Goal: Task Accomplishment & Management: Manage account settings

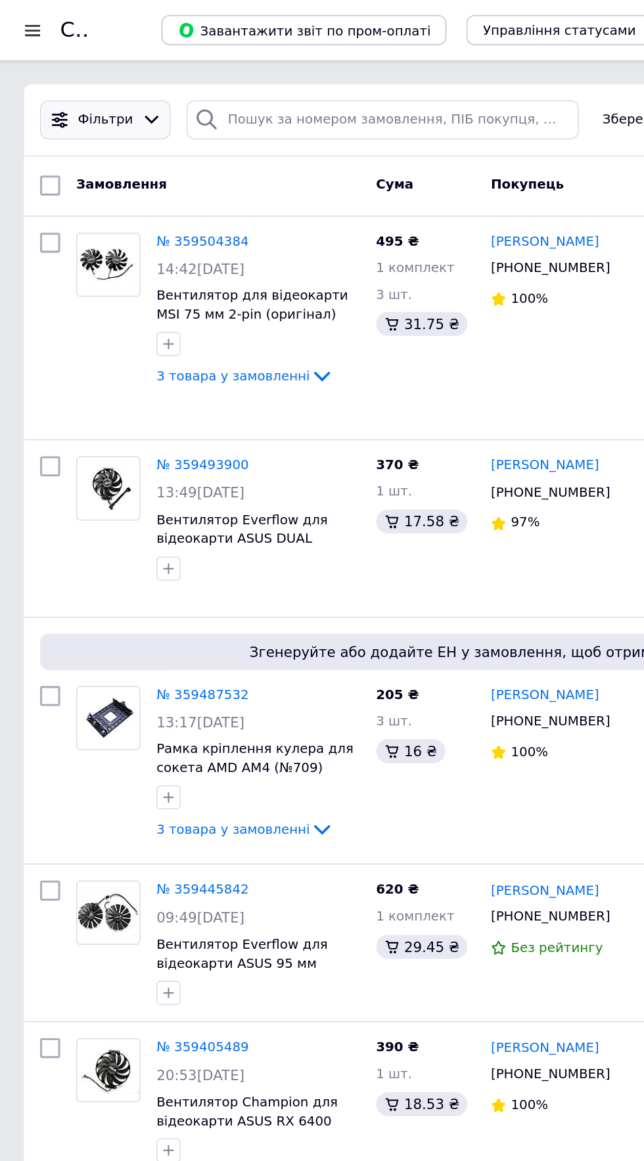
click at [80, 81] on span "Фільтри" at bounding box center [69, 78] width 36 height 12
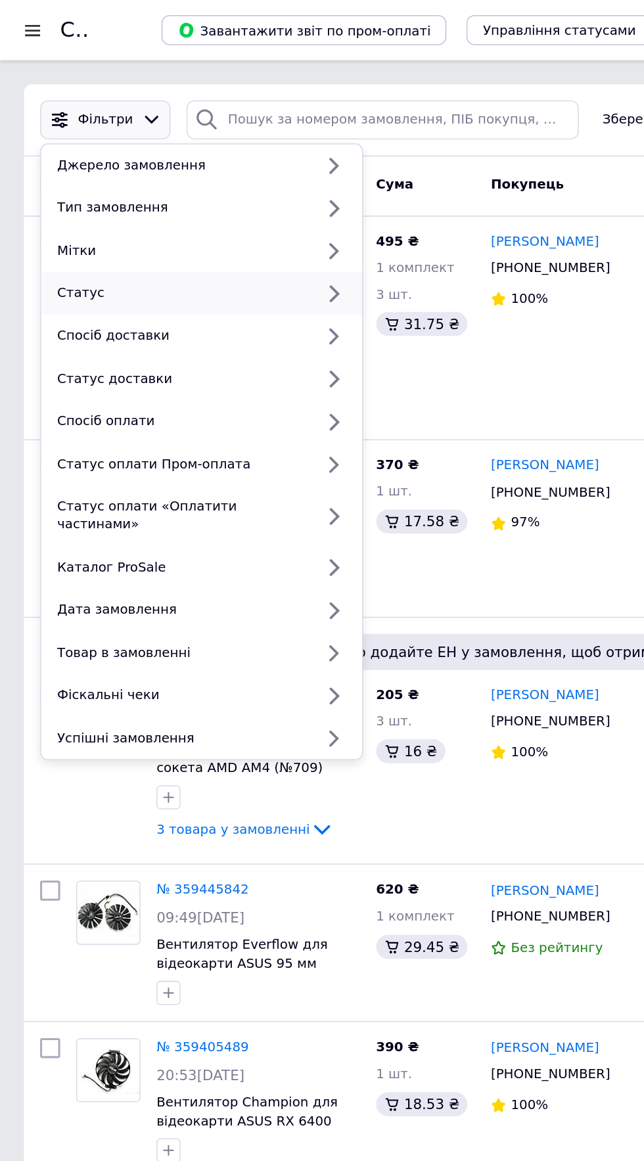
click at [87, 192] on div "Статус" at bounding box center [118, 192] width 173 height 12
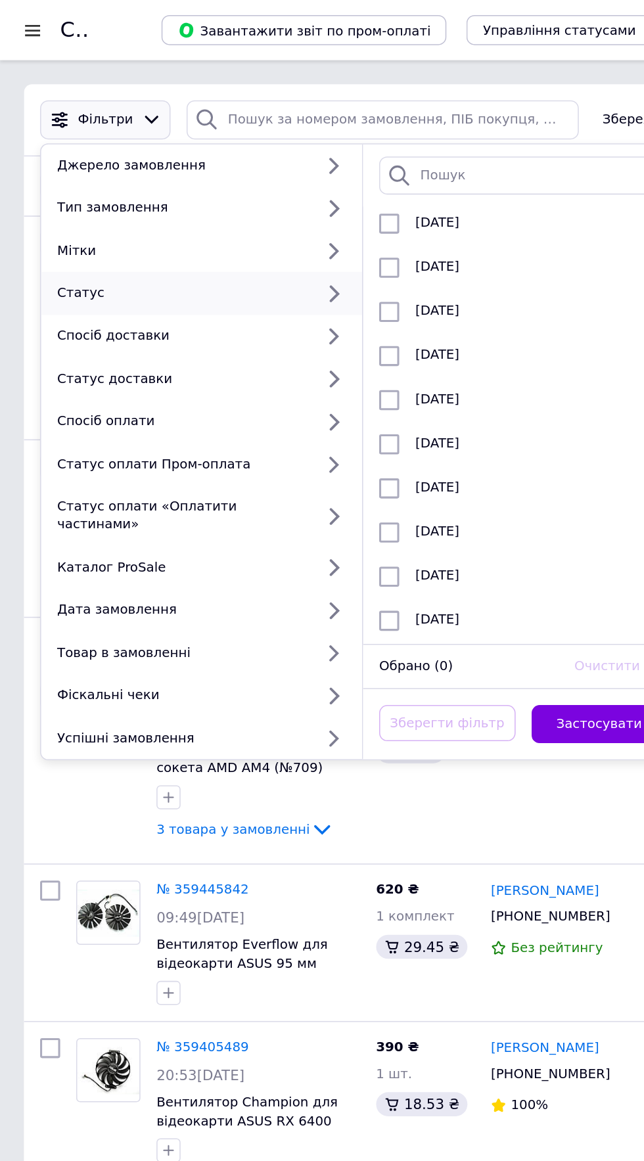
scroll to position [7271, 0]
click at [288, 344] on span "Оплачен" at bounding box center [291, 349] width 39 height 10
checkbox input "true"
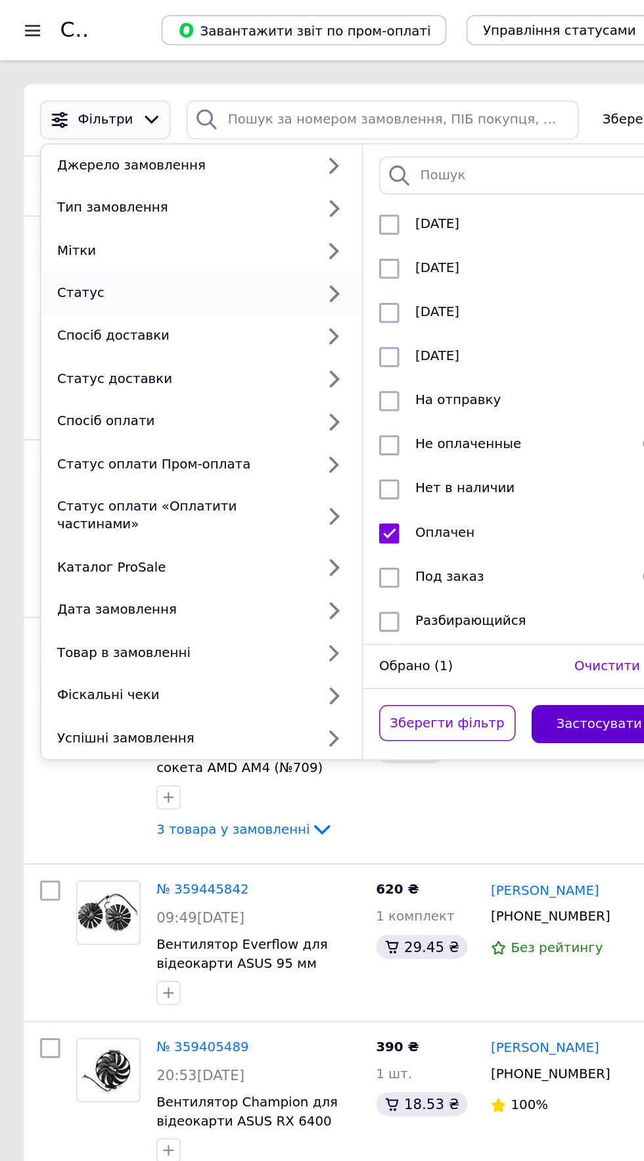
click at [397, 463] on button "Застосувати" at bounding box center [392, 475] width 89 height 26
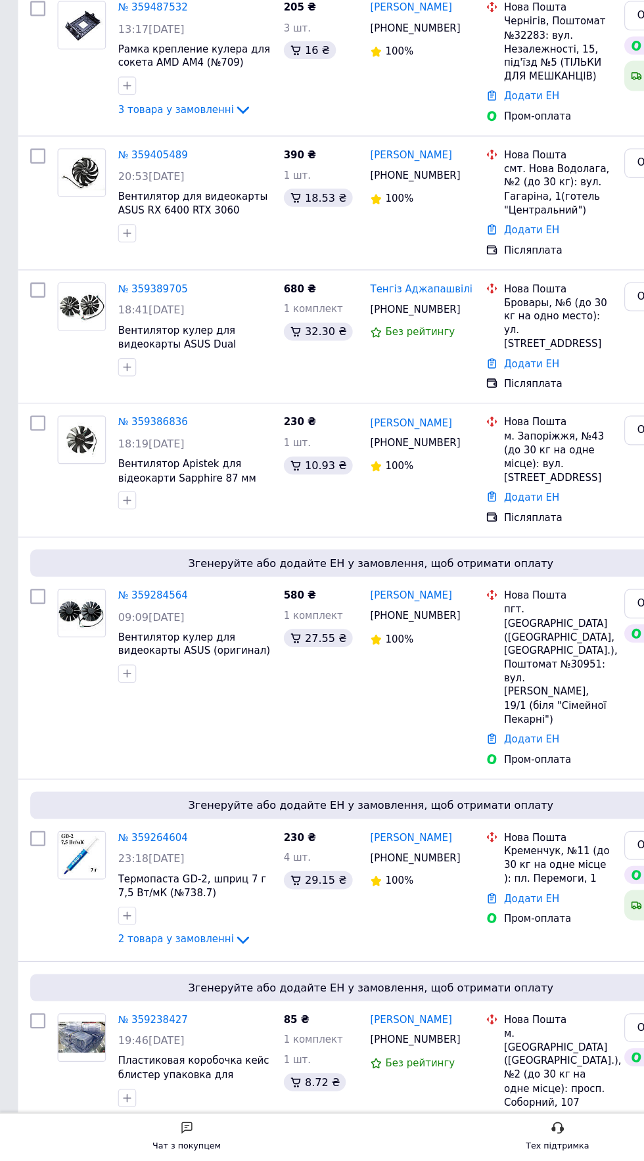
scroll to position [341, 0]
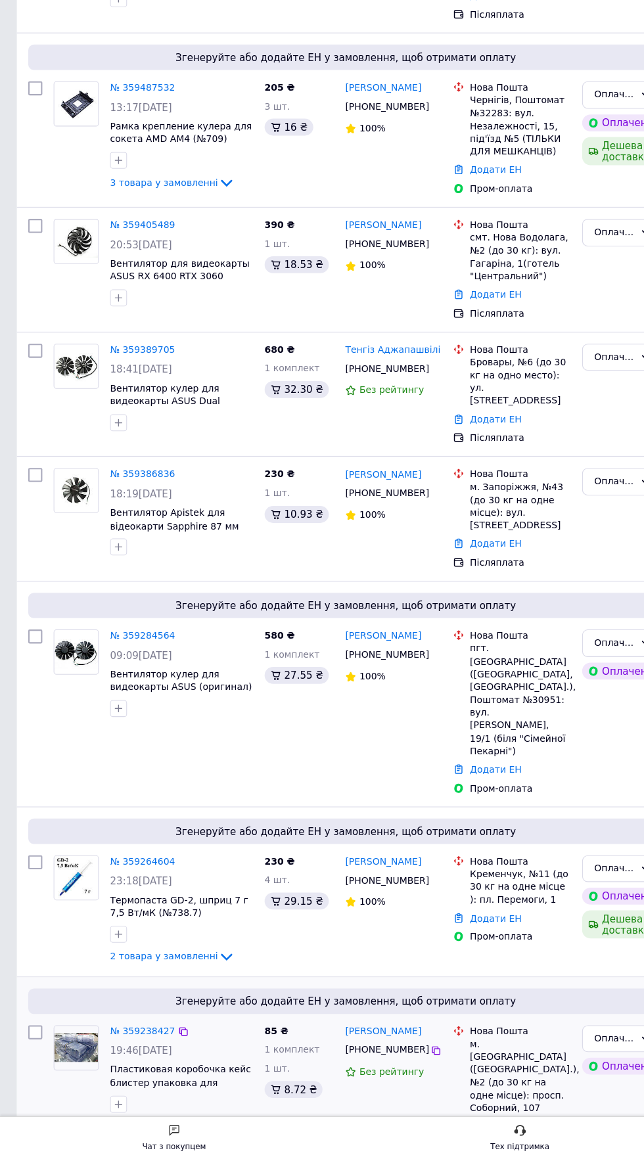
click at [207, 1121] on icon at bounding box center [211, 1129] width 16 height 16
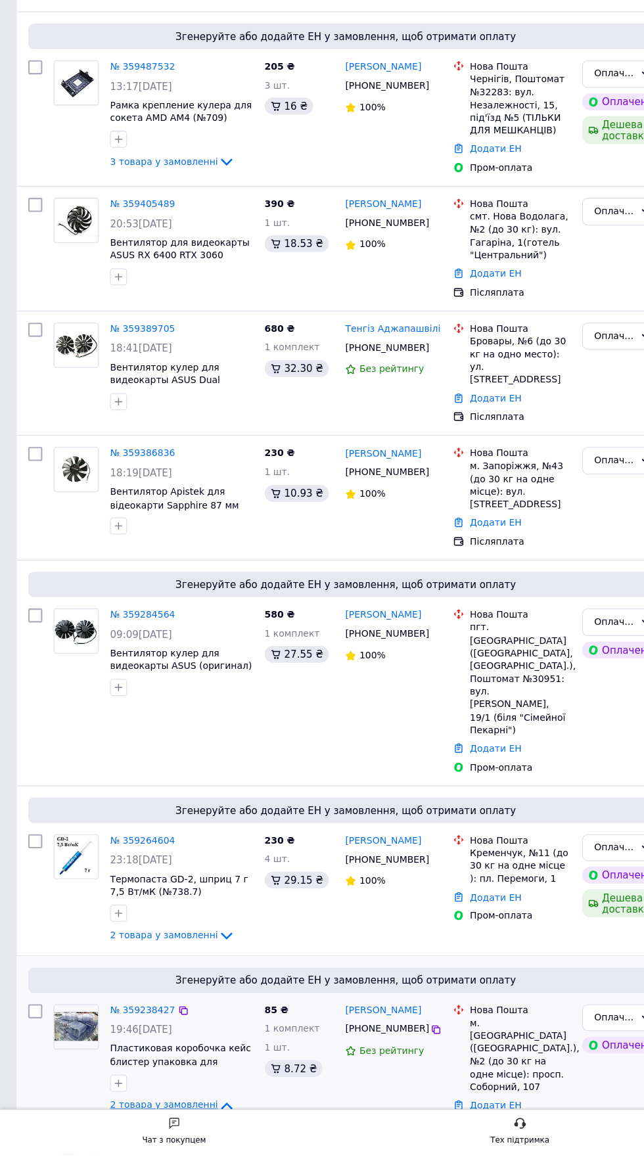
scroll to position [354, 0]
click at [203, 950] on icon at bounding box center [211, 958] width 16 height 16
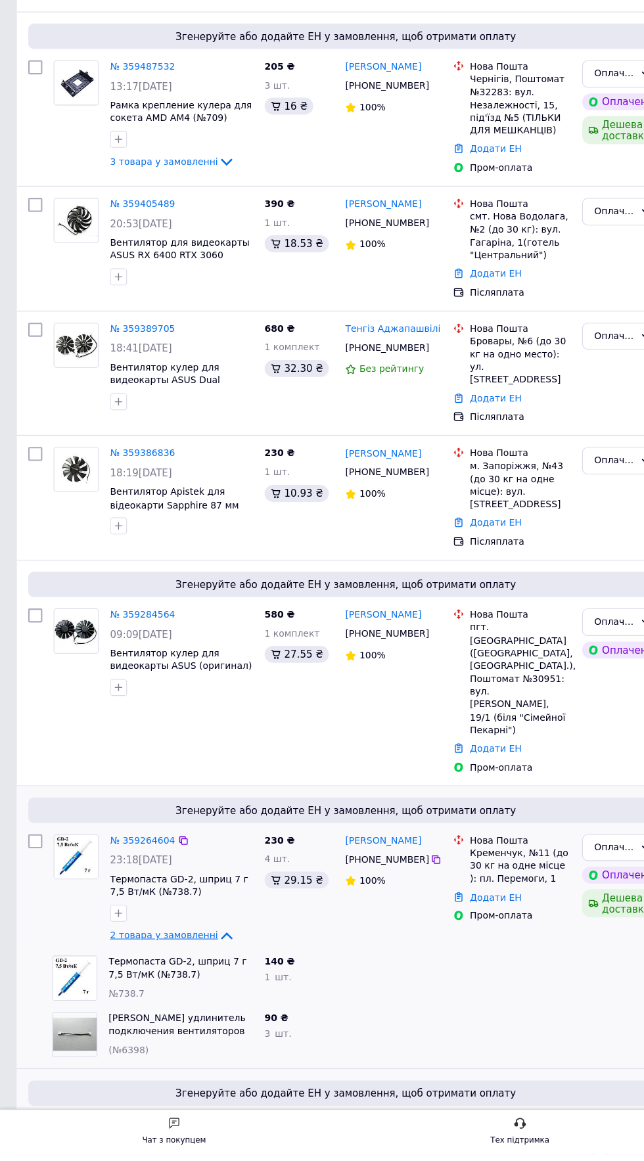
click at [203, 950] on icon at bounding box center [211, 958] width 16 height 16
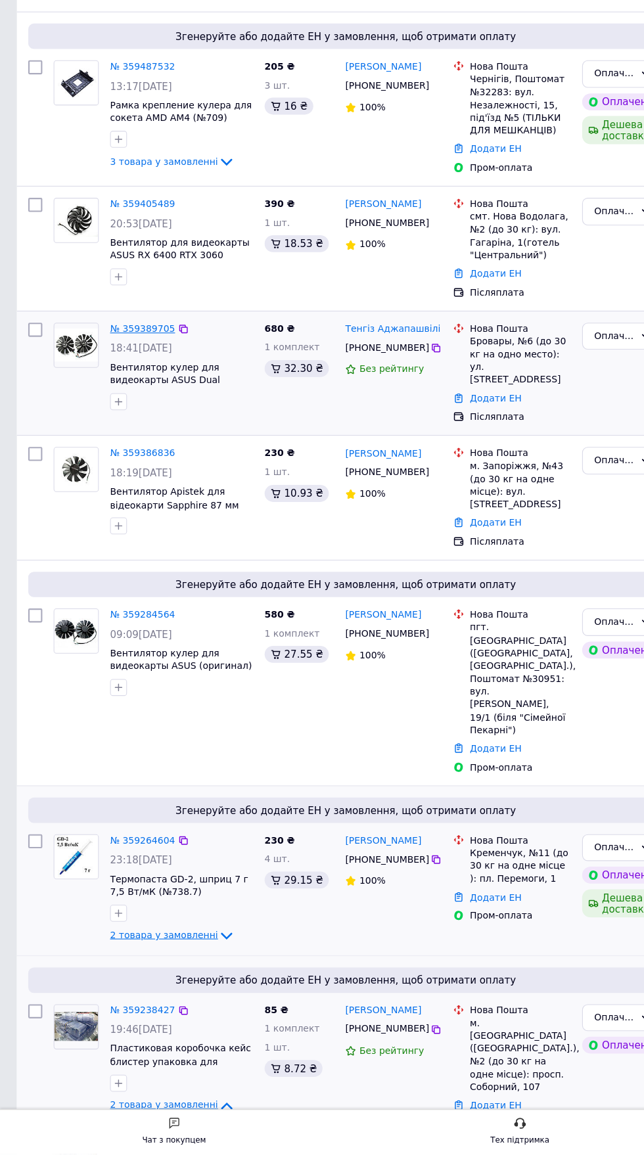
click at [137, 387] on link "№ 359389705" at bounding box center [133, 392] width 60 height 10
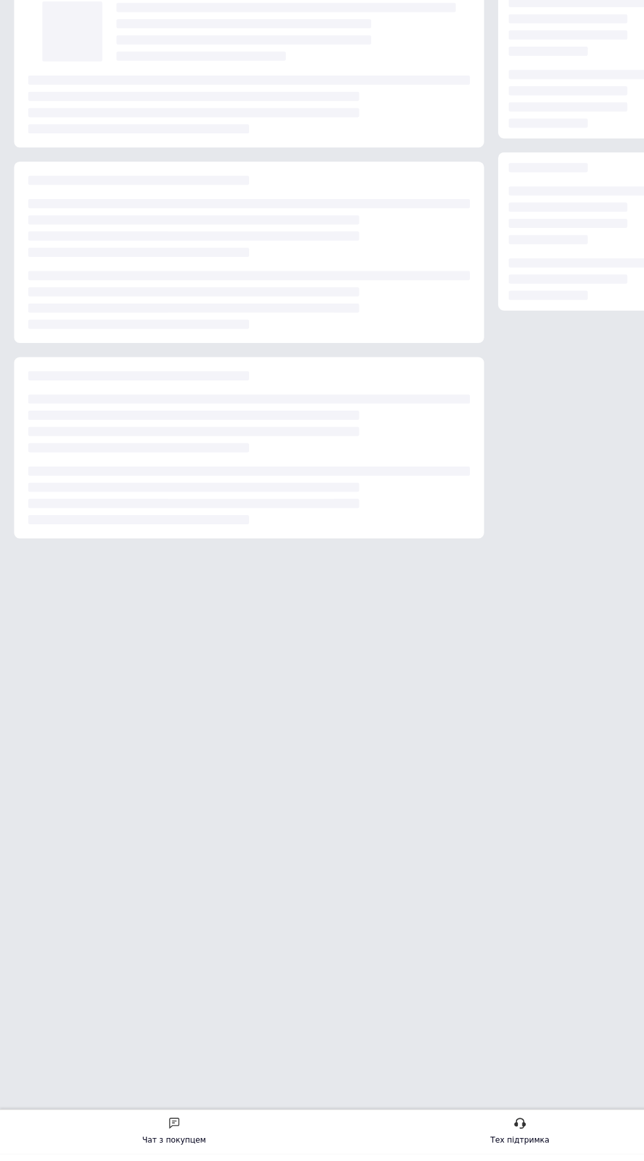
scroll to position [43, 0]
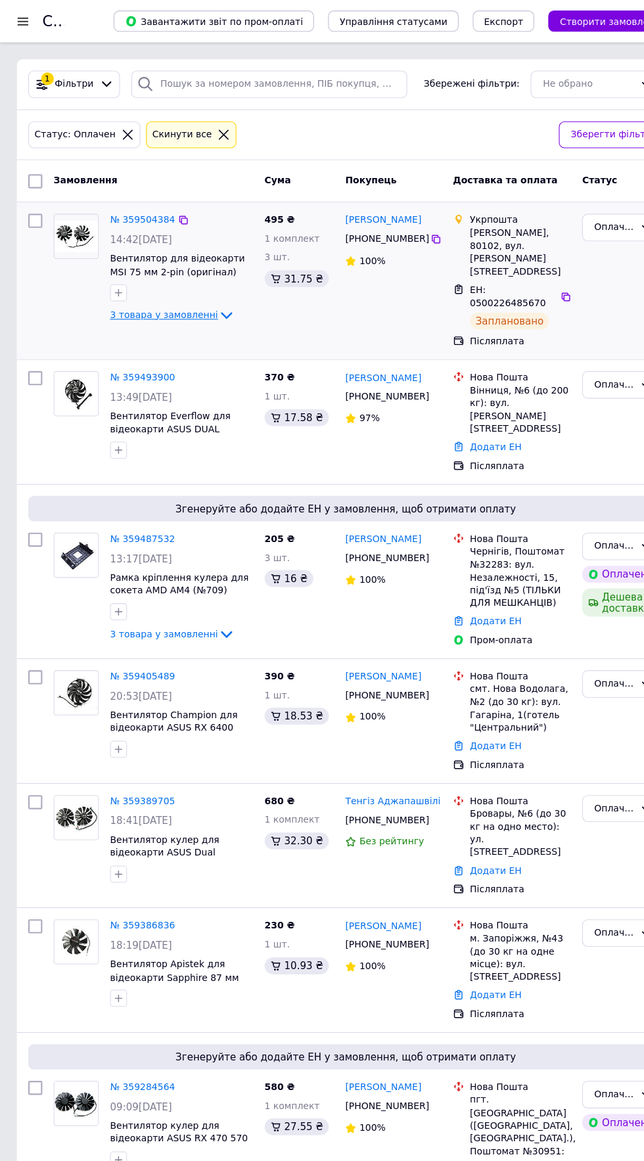
click at [203, 296] on icon at bounding box center [211, 294] width 16 height 16
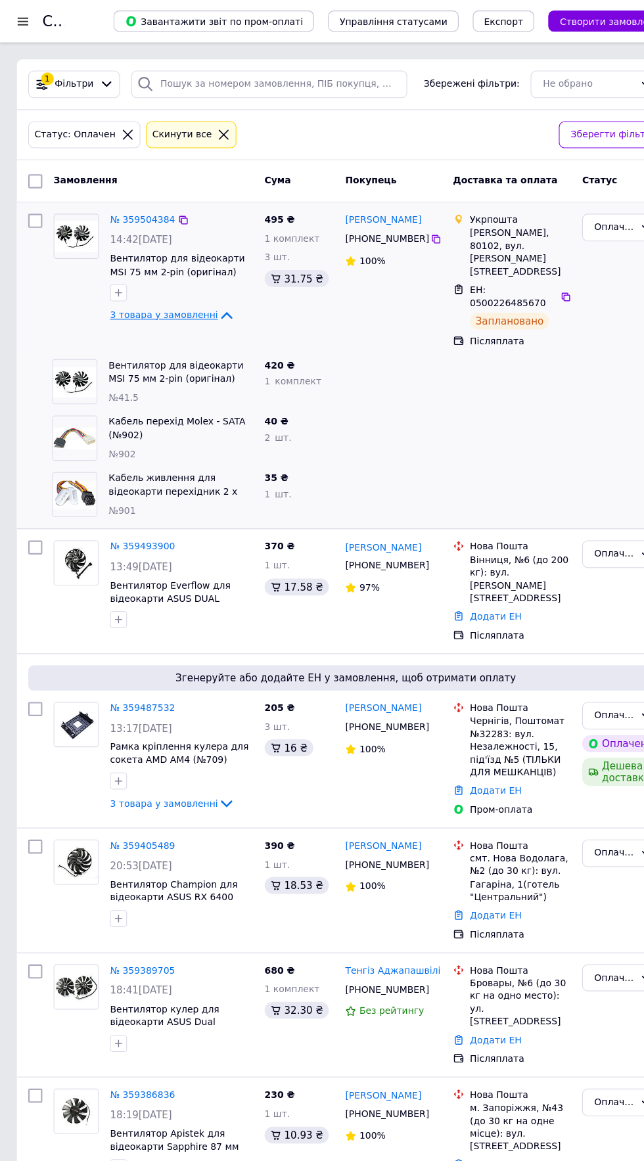
click at [203, 299] on icon at bounding box center [211, 294] width 16 height 16
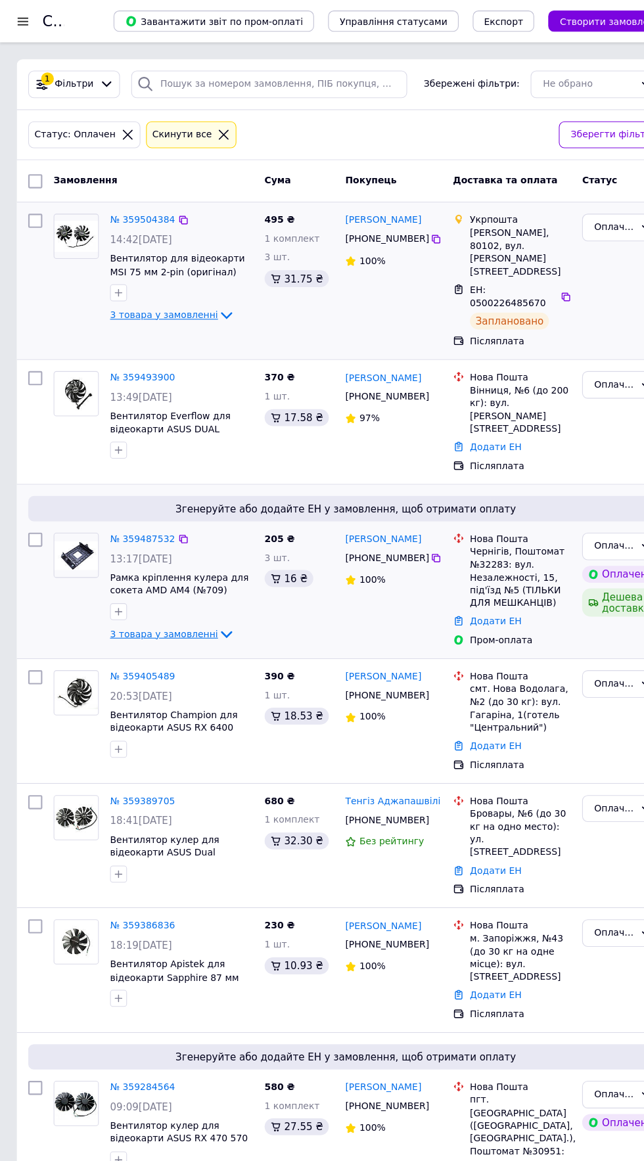
click at [203, 583] on icon at bounding box center [211, 591] width 16 height 16
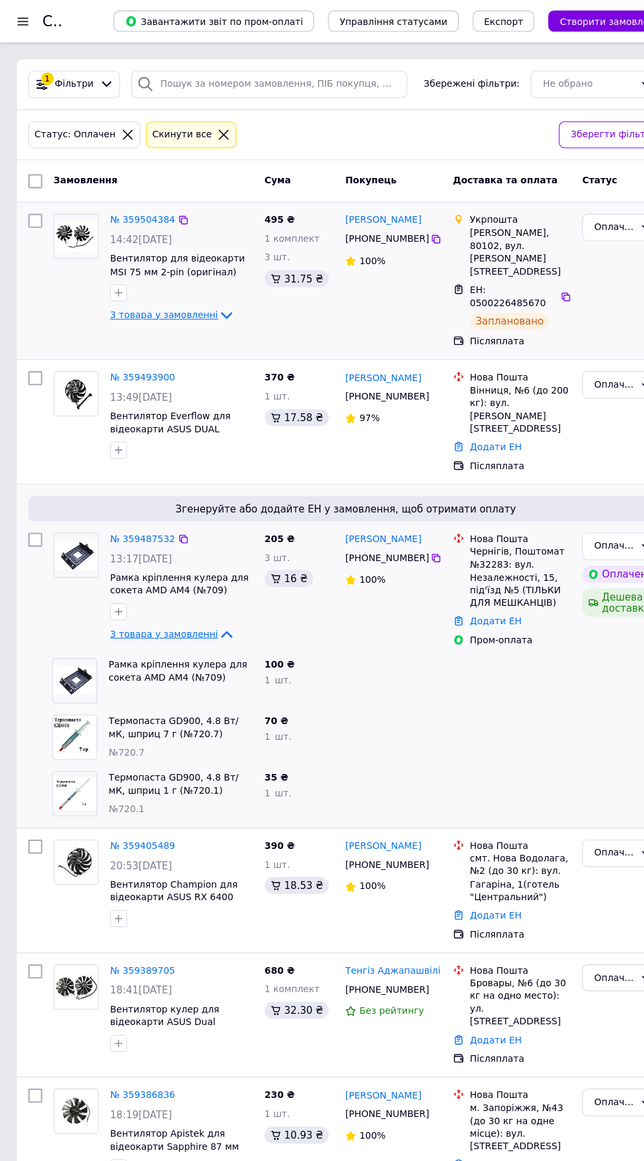
click at [203, 583] on icon at bounding box center [211, 591] width 16 height 16
